Goal: Book appointment/travel/reservation

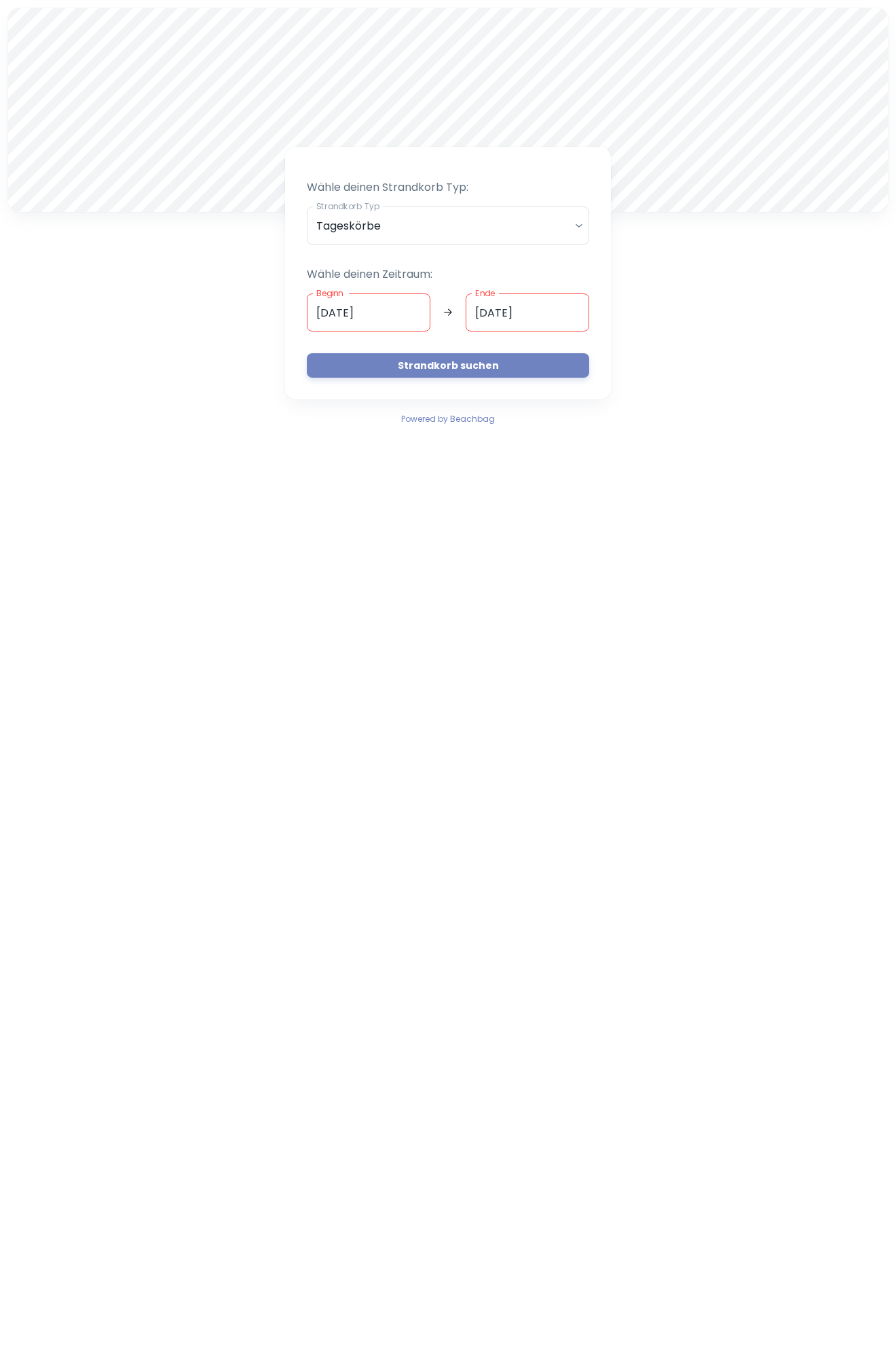
drag, startPoint x: 687, startPoint y: 162, endPoint x: 809, endPoint y: 46, distance: 168.3
click at [809, 46] on div at bounding box center [448, 110] width 880 height 204
click at [448, 8] on div at bounding box center [448, 8] width 880 height 0
drag, startPoint x: 443, startPoint y: 71, endPoint x: 812, endPoint y: 234, distance: 403.4
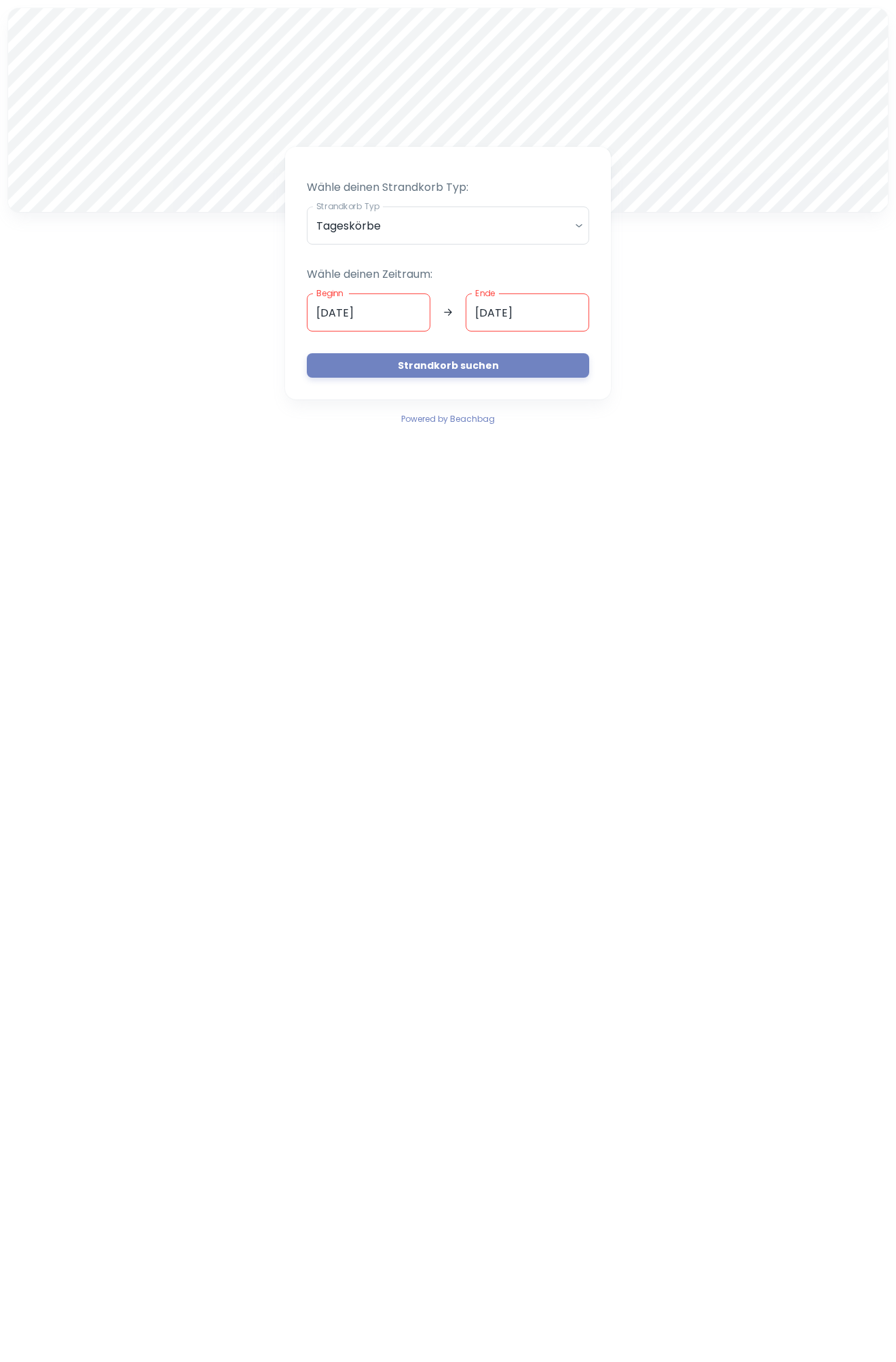
click at [809, 231] on div "A Wähle deinen Strandkorb Typ: Strandkorb Typ Tageskörbe daily Strandkorb Typ W…" at bounding box center [448, 217] width 896 height 435
drag, startPoint x: 619, startPoint y: 118, endPoint x: 804, endPoint y: 27, distance: 206.2
click at [804, 27] on div at bounding box center [448, 110] width 880 height 204
click at [582, 225] on body "A Wähle deinen Strandkorb Typ: Strandkorb Typ Tageskörbe daily Strandkorb Typ W…" at bounding box center [448, 681] width 896 height 1362
click at [529, 256] on li "Tageskörbe" at bounding box center [448, 262] width 272 height 23
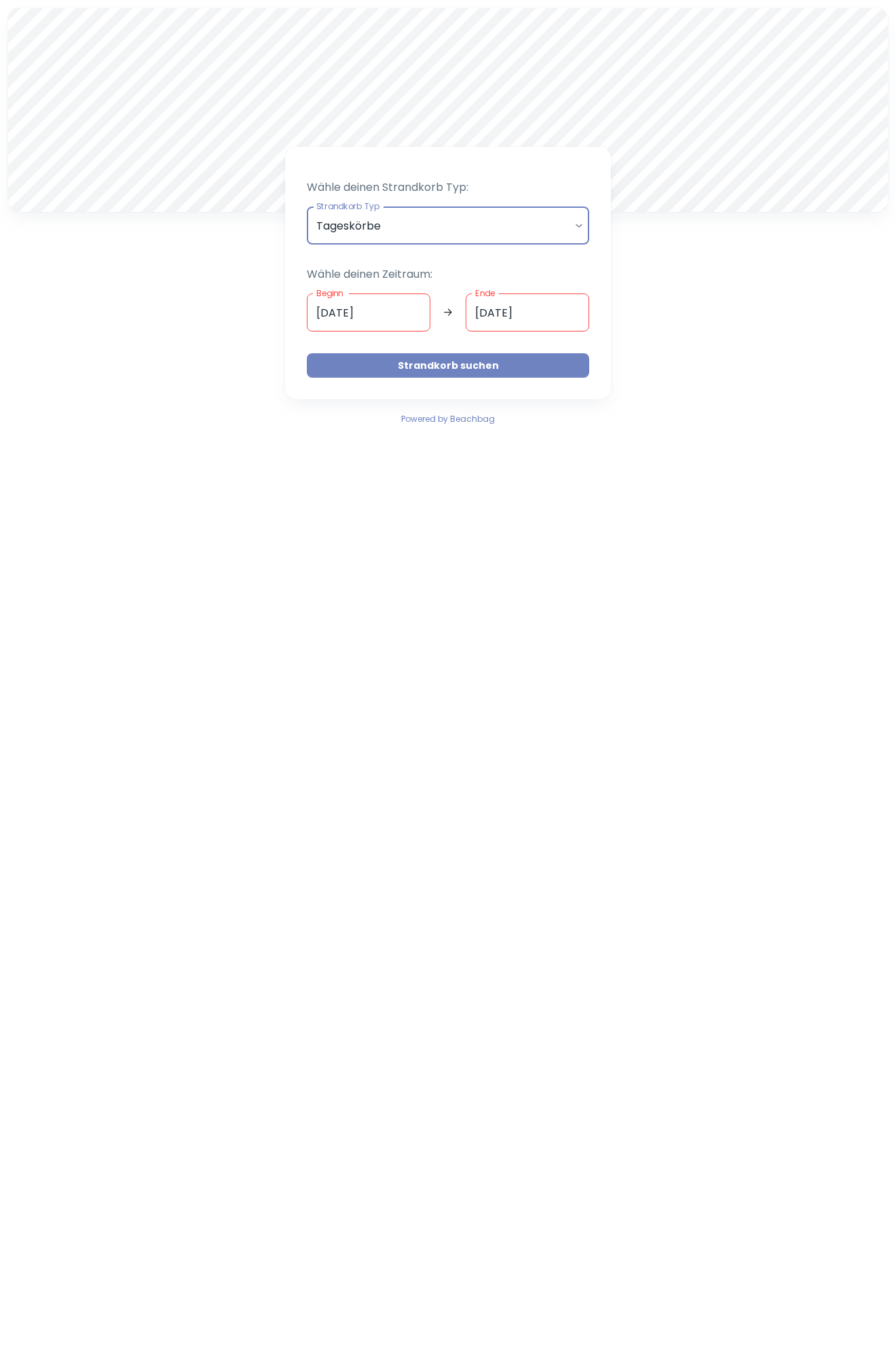
click at [467, 365] on button "Strandkorb suchen" at bounding box center [448, 366] width 283 height 24
